Goal: Task Accomplishment & Management: Use online tool/utility

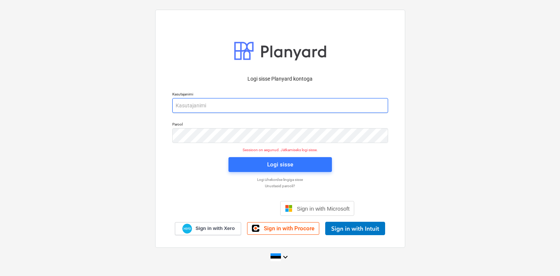
click at [197, 104] on input "email" at bounding box center [280, 105] width 216 height 15
type input "[EMAIL_ADDRESS][DOMAIN_NAME]"
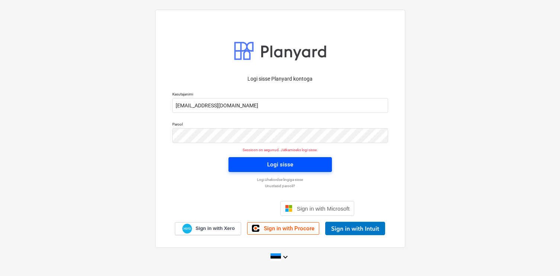
click at [271, 161] on div "Logi sisse" at bounding box center [280, 165] width 26 height 10
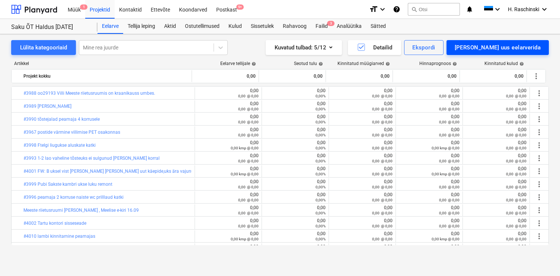
click at [487, 51] on div "[PERSON_NAME] uus eelarverida" at bounding box center [497, 48] width 86 height 10
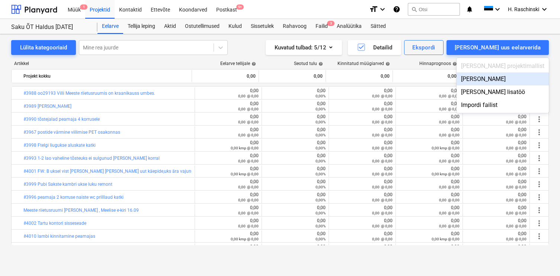
click at [503, 75] on div "[PERSON_NAME]" at bounding box center [502, 79] width 92 height 13
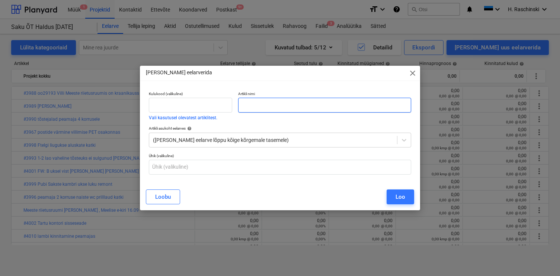
click at [321, 107] on input "text" at bounding box center [324, 105] width 173 height 15
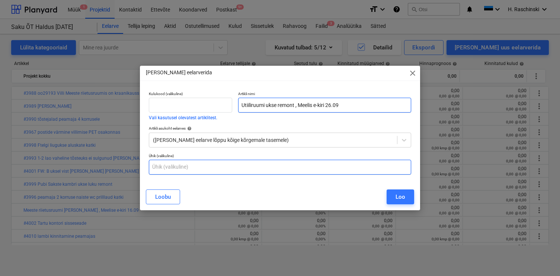
type input "Utiiliruumi ukse remont , Meelis e-kiri 26.09"
click at [349, 171] on input "text" at bounding box center [280, 167] width 262 height 15
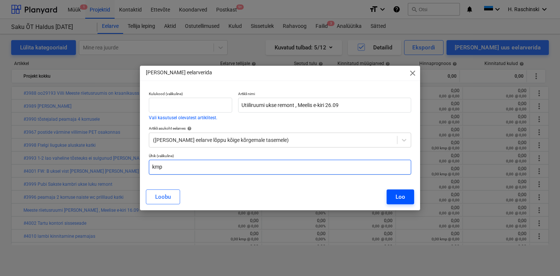
type input "kmp"
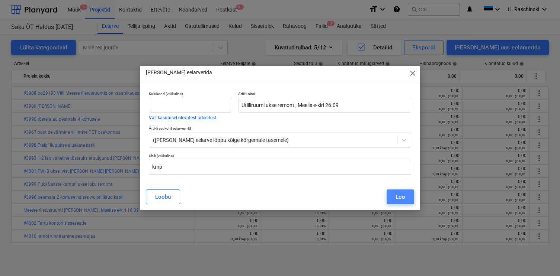
click at [397, 196] on div "Loo" at bounding box center [400, 197] width 10 height 10
